Goal: Task Accomplishment & Management: Use online tool/utility

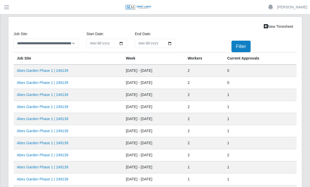
click at [61, 82] on link "Abes Garden Phase 1 | 249139" at bounding box center [43, 83] width 52 height 4
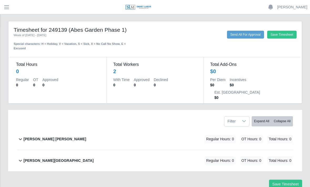
click at [71, 131] on div "David Rojas Ortiz Regular Hours: 0 OT Hours: 0 Total Hours: 0" at bounding box center [158, 139] width 270 height 21
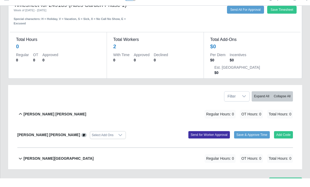
scroll to position [16, 0]
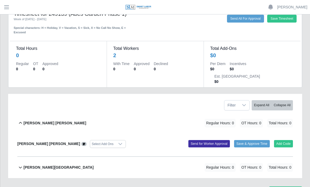
click at [282, 140] on button "Add Code" at bounding box center [283, 143] width 19 height 7
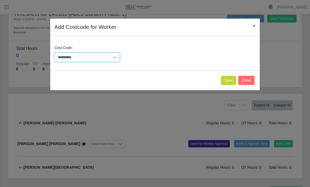
click at [116, 57] on select "**********" at bounding box center [86, 57] width 65 height 9
select select "**********"
click at [231, 84] on button "Save" at bounding box center [228, 80] width 15 height 9
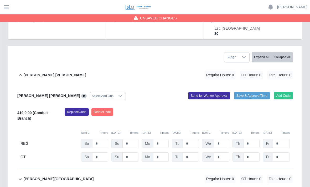
scroll to position [64, 0]
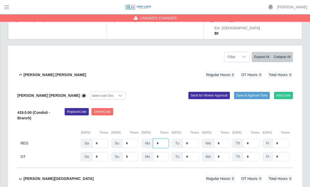
click at [164, 139] on input "*" at bounding box center [161, 143] width 16 height 9
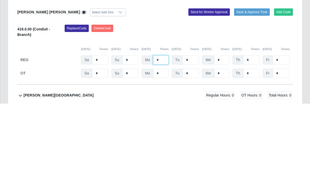
type input "*"
click at [194, 139] on input "*" at bounding box center [191, 143] width 16 height 9
type input "*"
click at [295, 64] on div "David Rojas Ortiz Regular Hours: 16 OT Hours: 0 Total Hours: 16 David Rojas Ort…" at bounding box center [155, 127] width 284 height 126
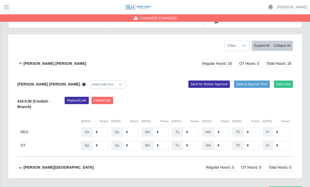
click at [285, 81] on button "Add Code" at bounding box center [283, 84] width 19 height 7
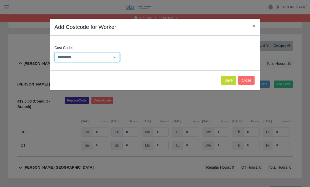
click at [114, 58] on select "**********" at bounding box center [86, 57] width 65 height 9
select select "**********"
click at [226, 80] on button "Save" at bounding box center [228, 80] width 15 height 9
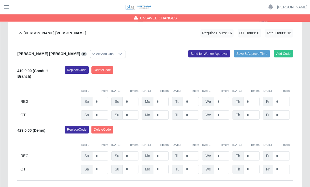
scroll to position [106, 0]
click at [223, 106] on input "*" at bounding box center [221, 101] width 15 height 9
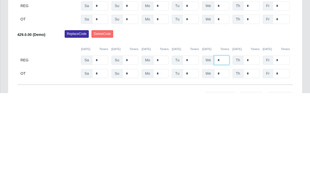
type input "*"
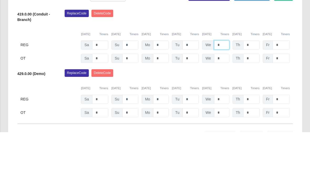
click at [226, 95] on input "*" at bounding box center [221, 99] width 15 height 9
type input "*"
click at [254, 124] on div "Replace Code Delete Code" at bounding box center [179, 129] width 236 height 11
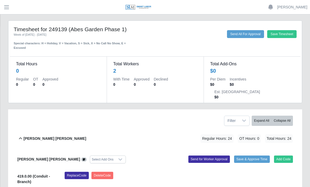
scroll to position [0, 0]
